Goal: Check status: Check status

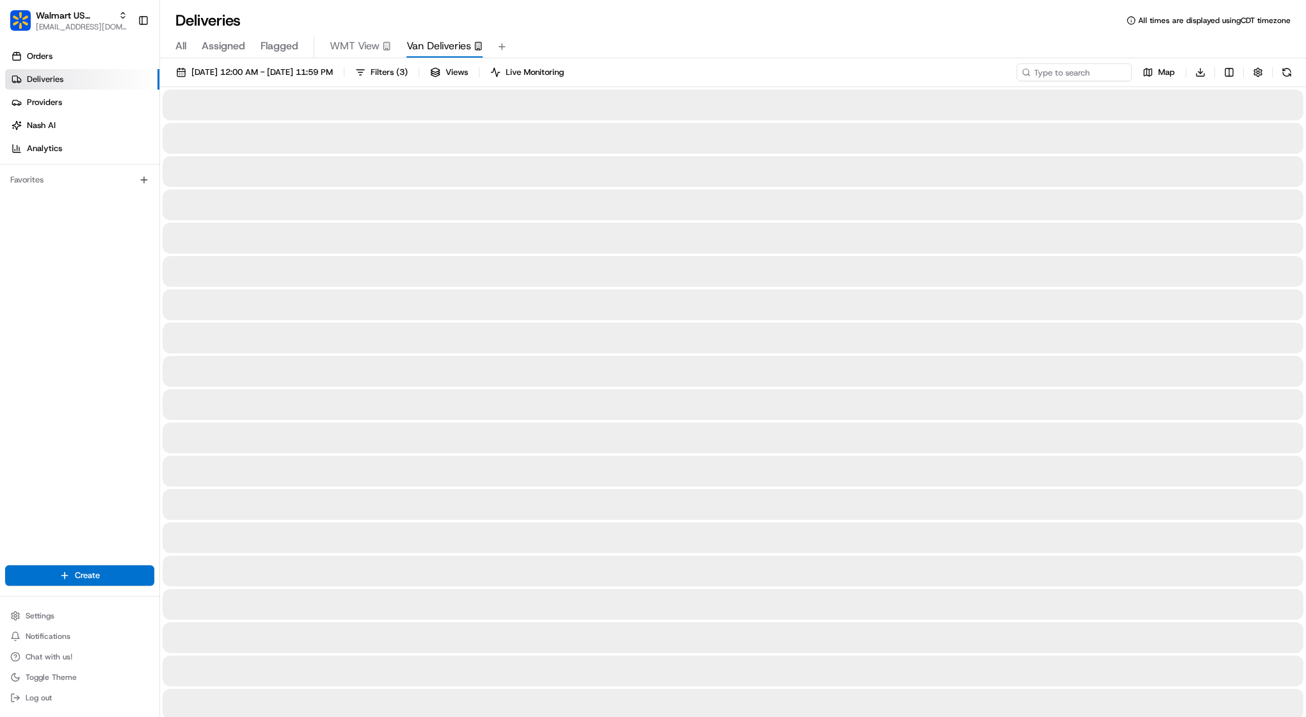
click at [446, 44] on span "Van Deliveries" at bounding box center [438, 45] width 65 height 15
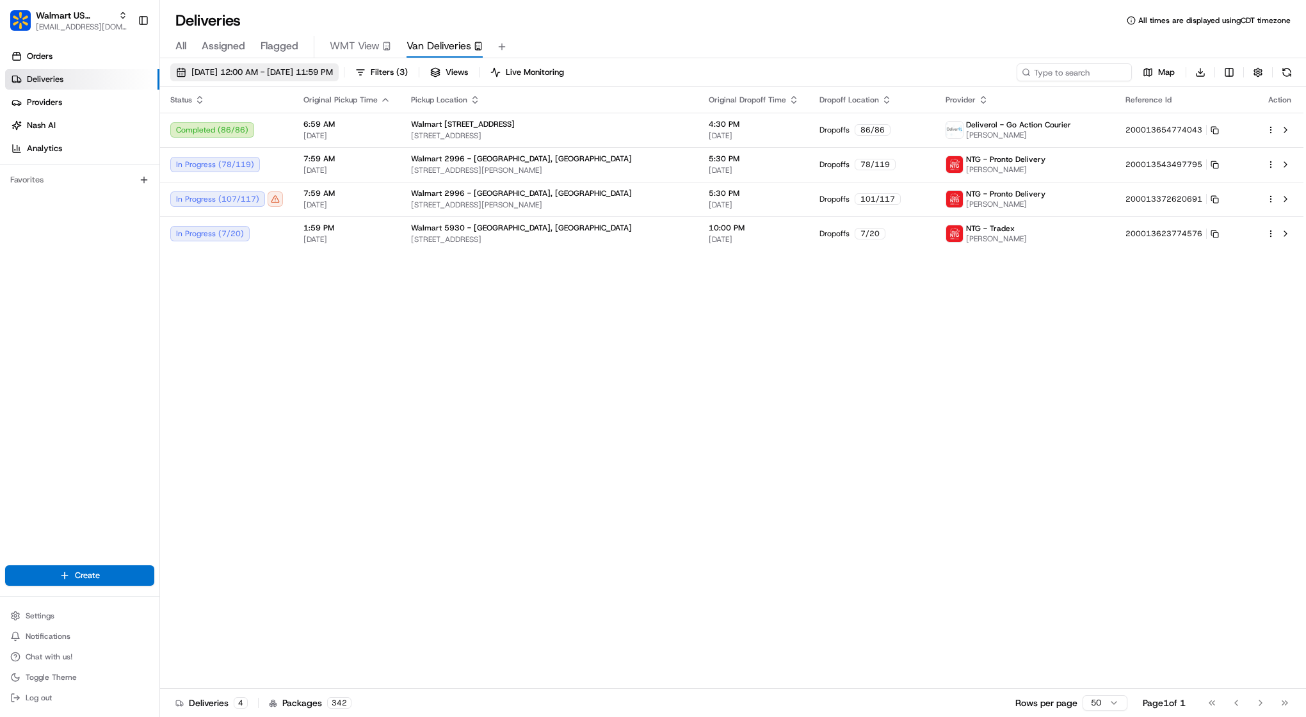
click at [245, 68] on span "[DATE] 12:00 AM - [DATE] 11:59 PM" at bounding box center [261, 73] width 141 height 12
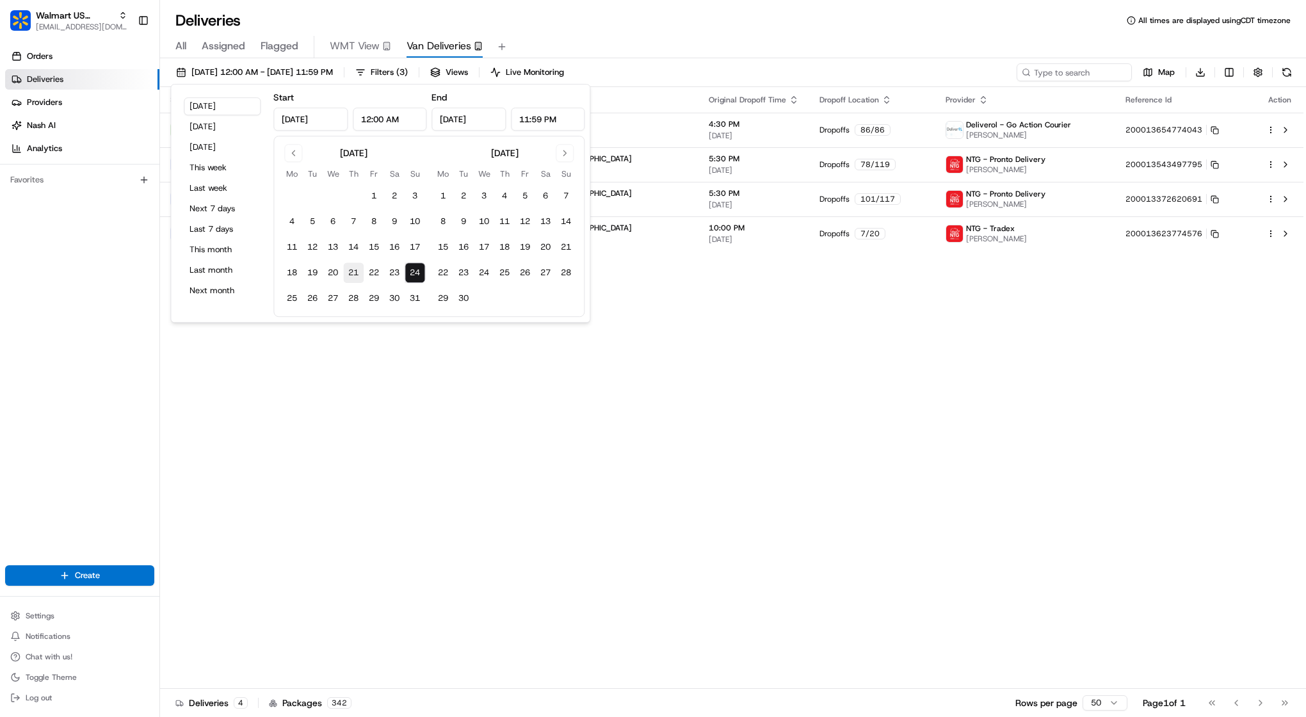
click at [355, 271] on button "21" at bounding box center [353, 272] width 20 height 20
type input "[DATE]"
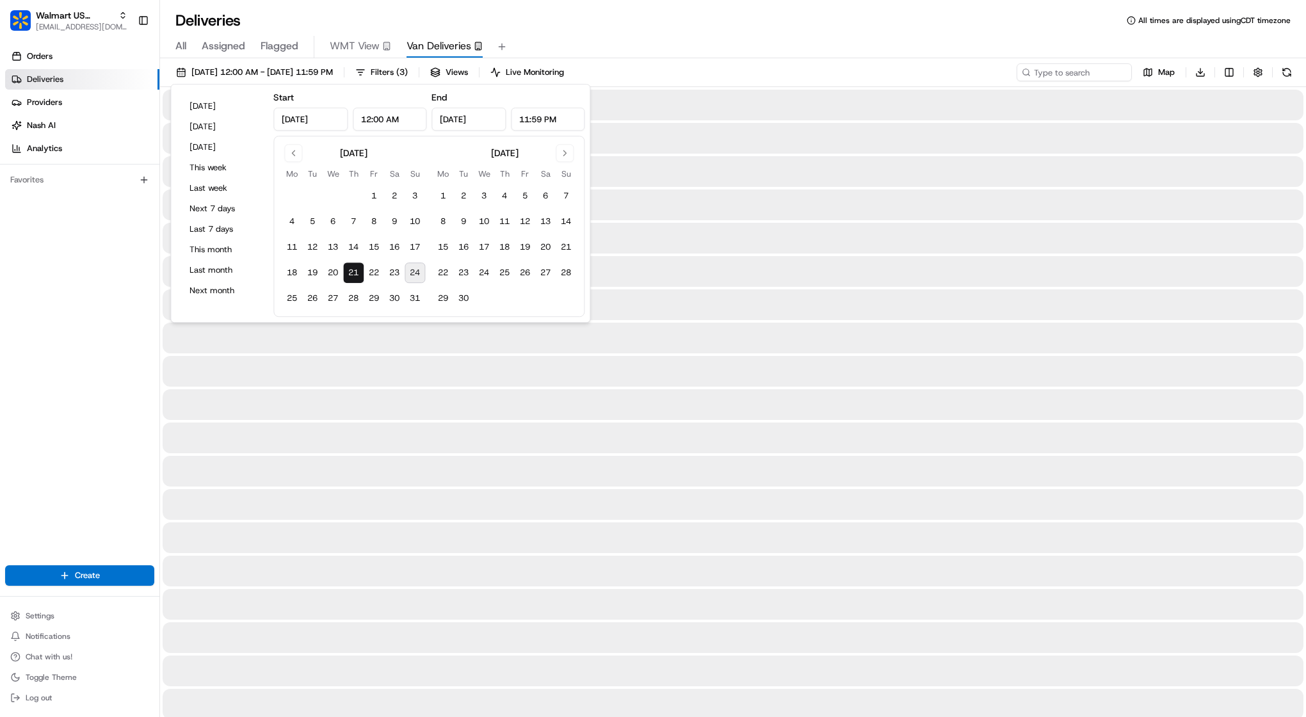
click at [498, 117] on input "[DATE]" at bounding box center [468, 119] width 74 height 23
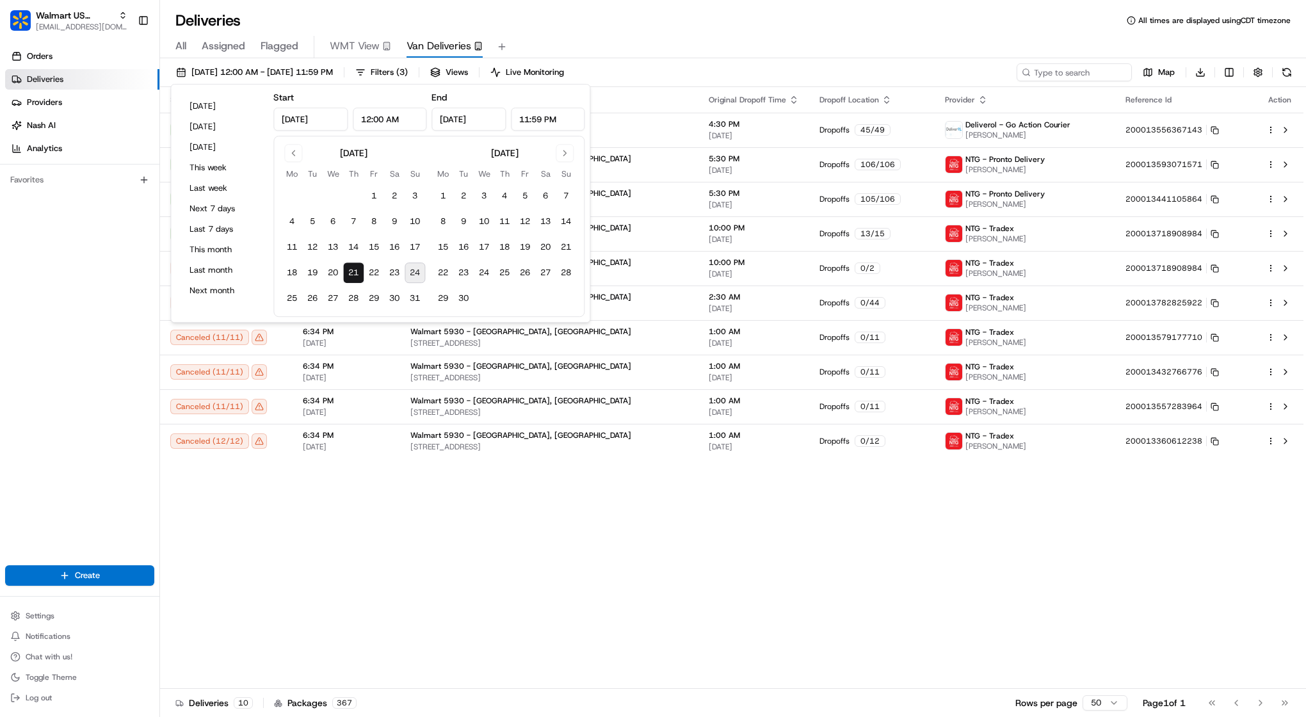
click at [415, 277] on button "24" at bounding box center [415, 272] width 20 height 20
type input "[DATE]"
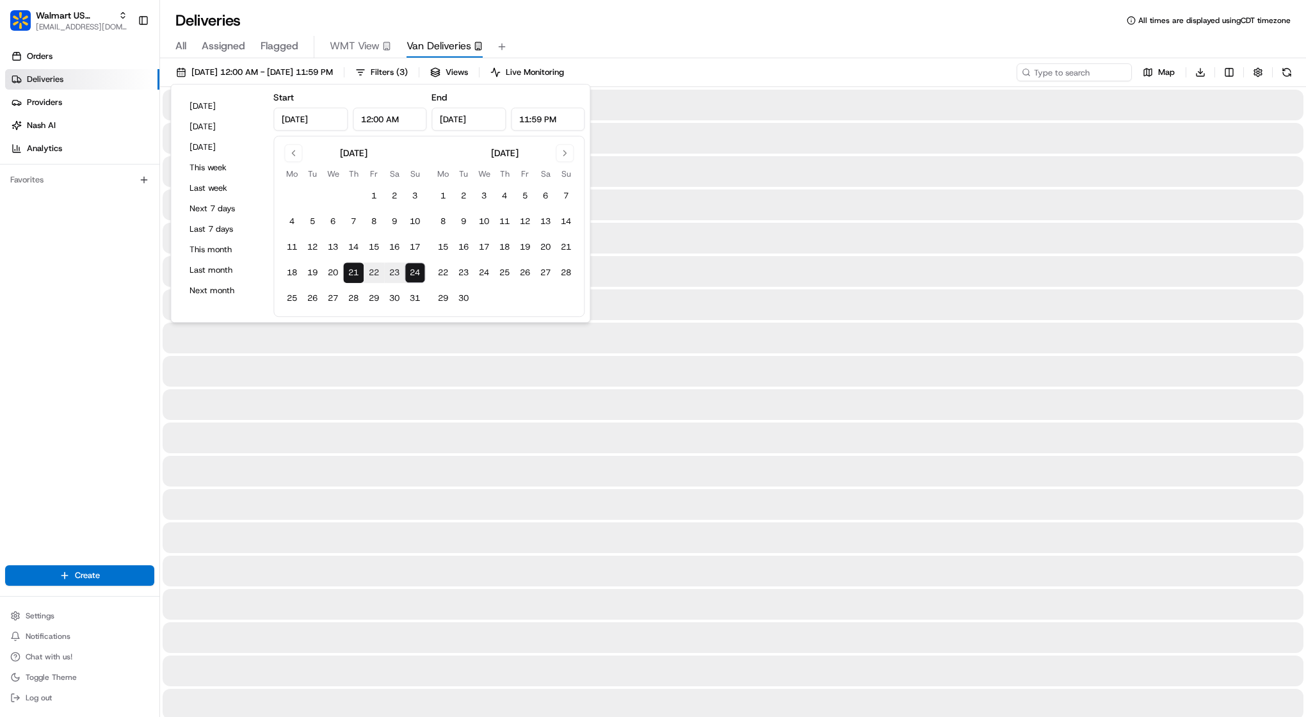
click at [138, 402] on div "Orders Deliveries Providers [PERSON_NAME] Analytics Favorites" at bounding box center [79, 307] width 159 height 532
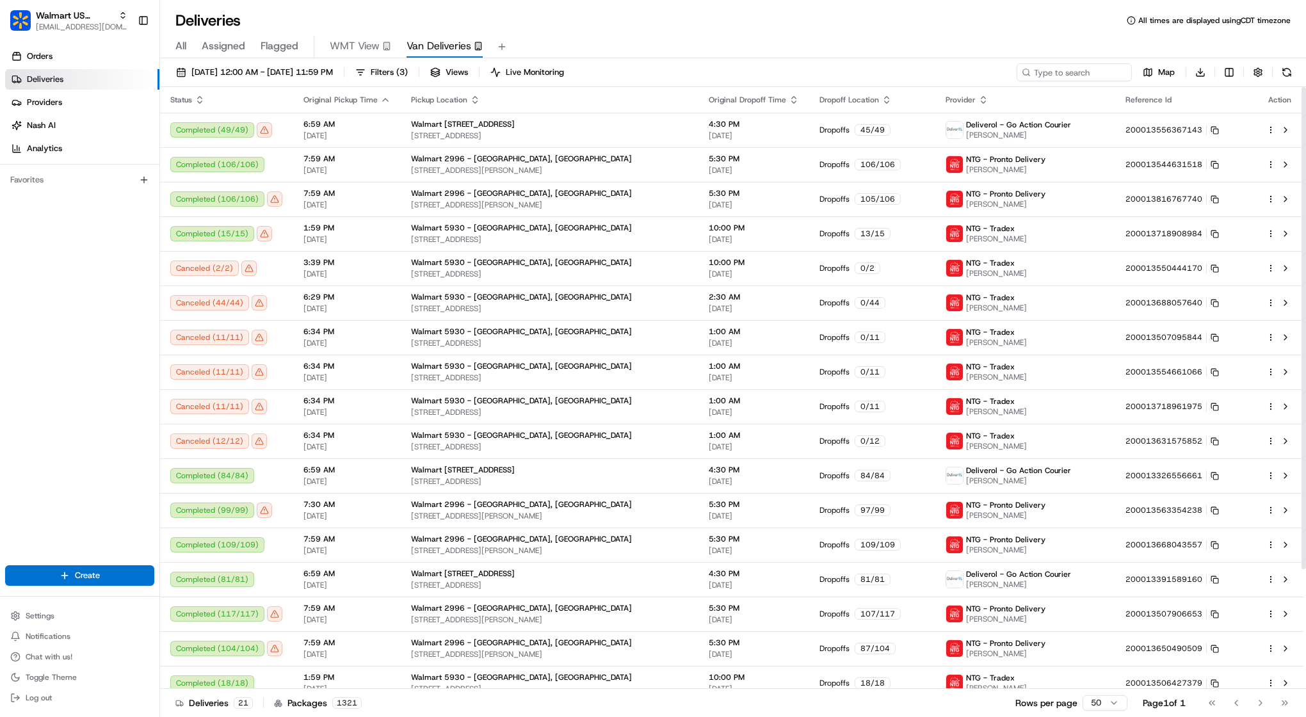
click at [198, 92] on th "Status" at bounding box center [226, 100] width 133 height 26
click at [198, 102] on icon "button" at bounding box center [200, 102] width 4 height 2
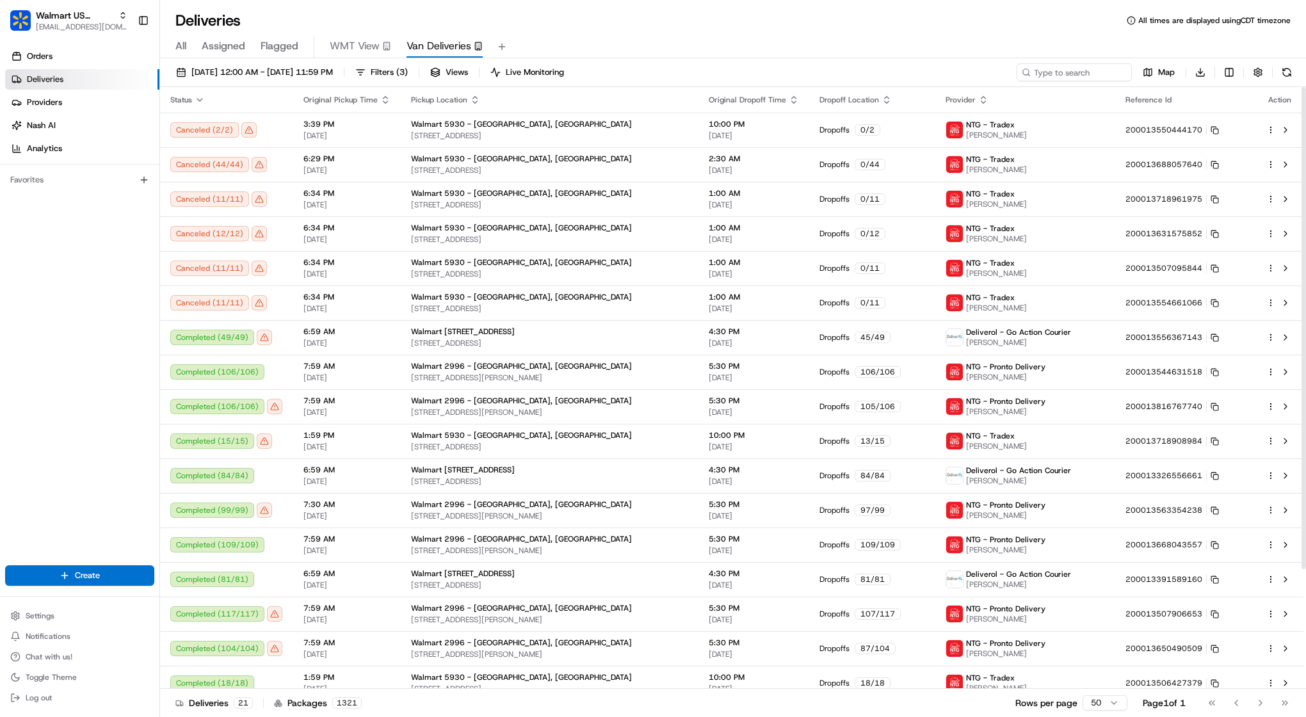
click at [470, 95] on icon "button" at bounding box center [475, 100] width 10 height 10
click at [468, 115] on button "Pickup Location Address (A-Z)" at bounding box center [469, 115] width 128 height 15
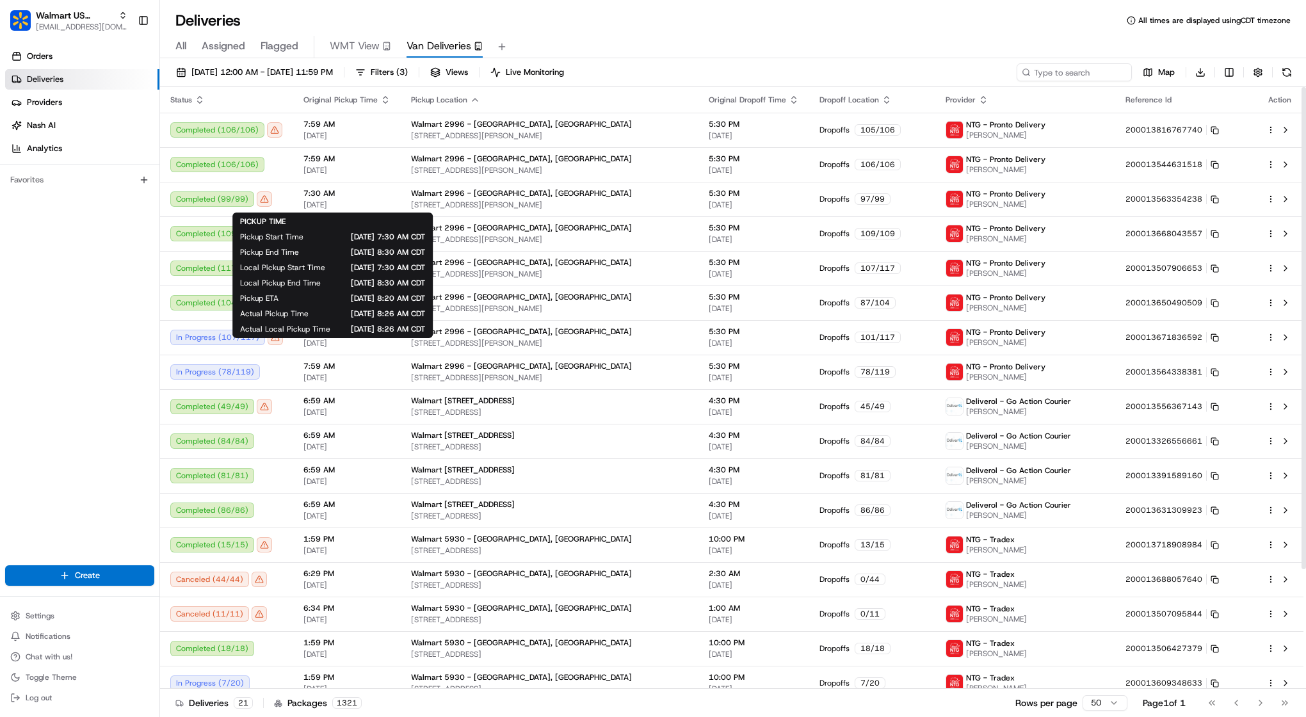
click at [101, 376] on div "Orders Deliveries Providers [PERSON_NAME] Analytics Favorites" at bounding box center [79, 307] width 159 height 532
click at [606, 44] on div "All Assigned Flagged WMT View Van Deliveries" at bounding box center [733, 47] width 1146 height 22
